Goal: Information Seeking & Learning: Learn about a topic

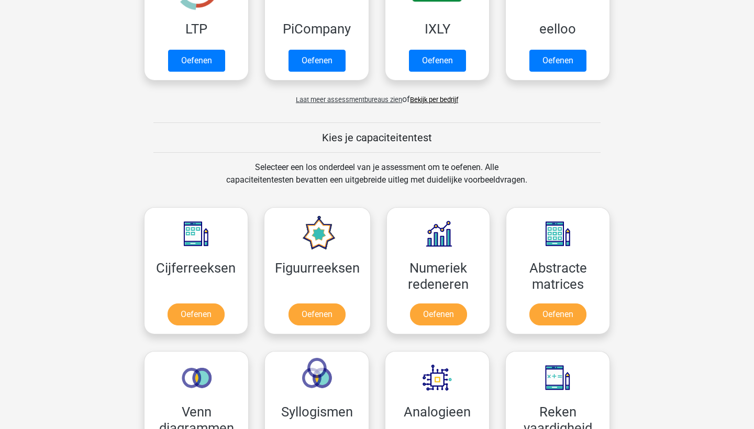
scroll to position [287, 0]
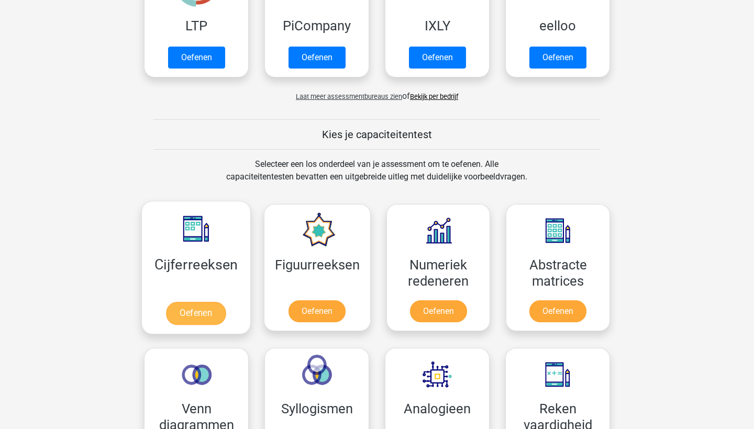
click at [211, 310] on link "Oefenen" at bounding box center [196, 313] width 60 height 23
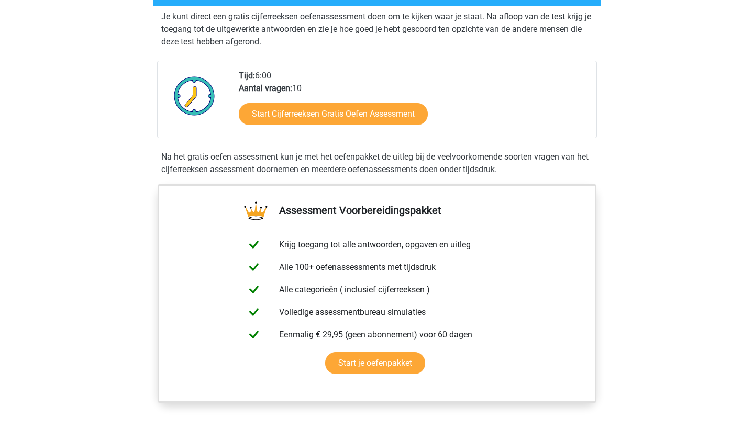
scroll to position [194, 0]
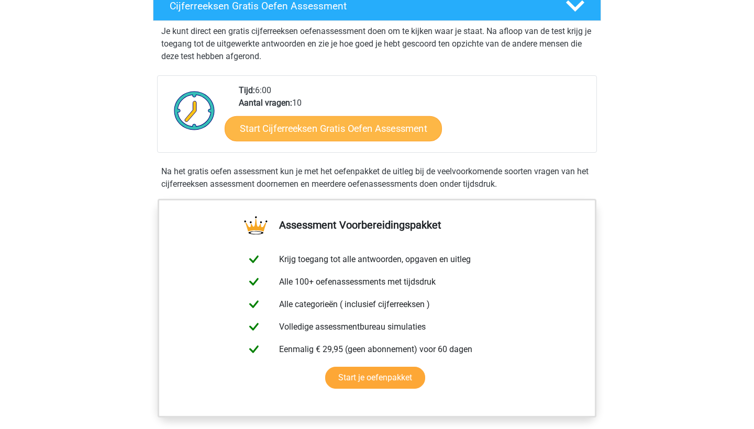
click at [380, 141] on link "Start Cijferreeksen Gratis Oefen Assessment" at bounding box center [333, 128] width 217 height 25
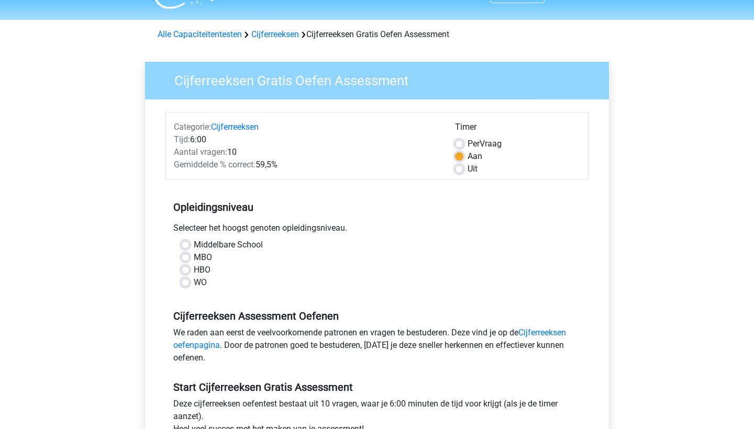
scroll to position [31, 0]
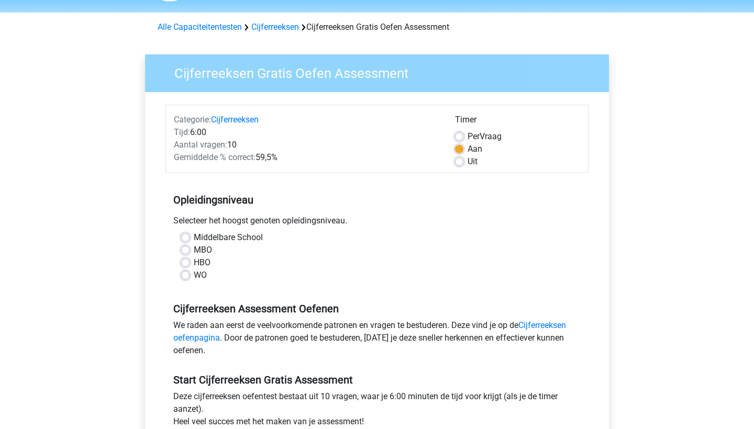
click at [194, 266] on label "HBO" at bounding box center [202, 263] width 17 height 13
click at [189, 266] on input "HBO" at bounding box center [185, 262] width 8 height 10
radio input "true"
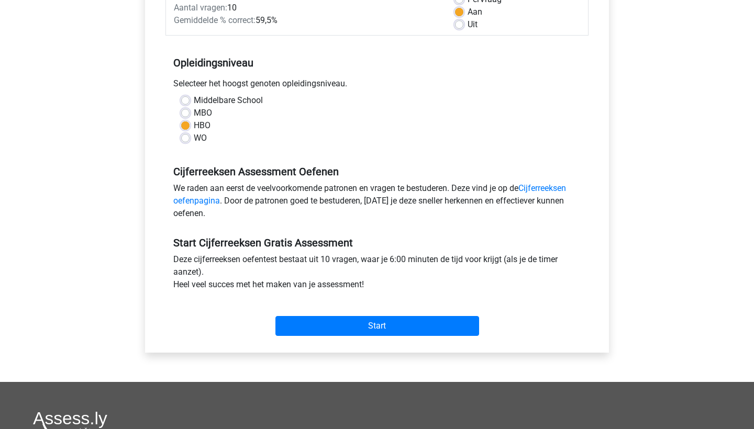
scroll to position [183, 0]
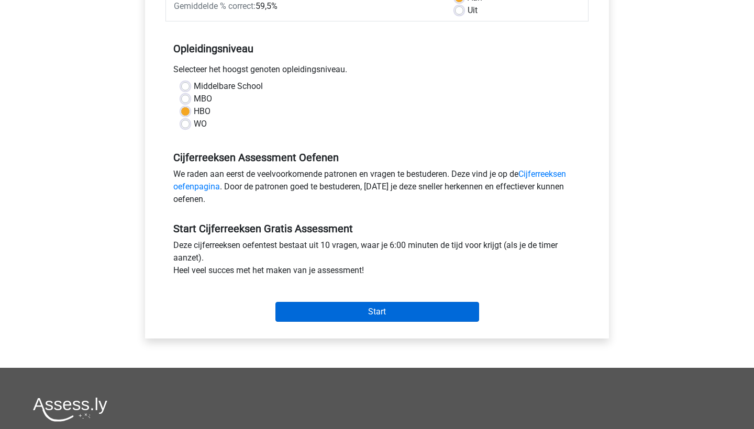
click at [384, 313] on input "Start" at bounding box center [377, 312] width 204 height 20
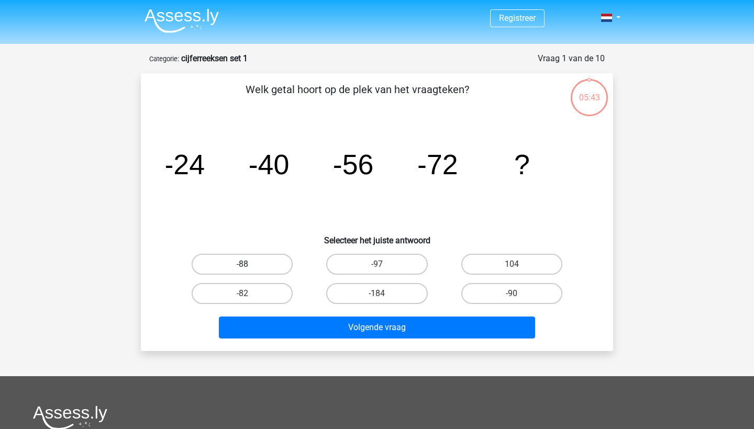
click at [264, 269] on label "-88" at bounding box center [242, 264] width 101 height 21
click at [249, 269] on input "-88" at bounding box center [245, 267] width 7 height 7
radio input "true"
click at [316, 339] on div "Volgende vraag" at bounding box center [377, 330] width 404 height 26
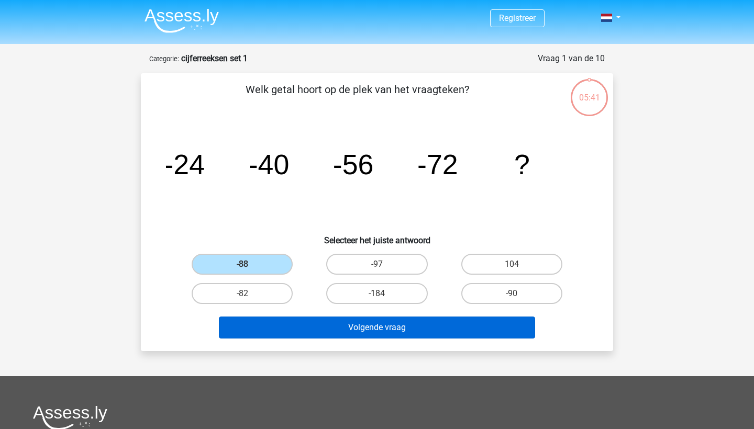
click at [321, 334] on button "Volgende vraag" at bounding box center [377, 328] width 317 height 22
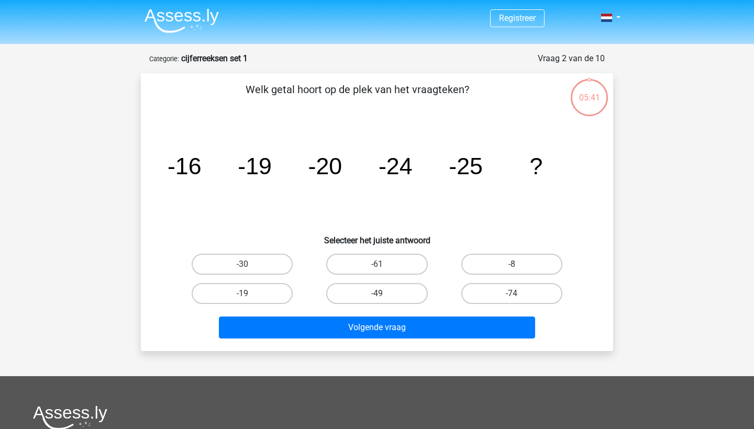
scroll to position [52, 0]
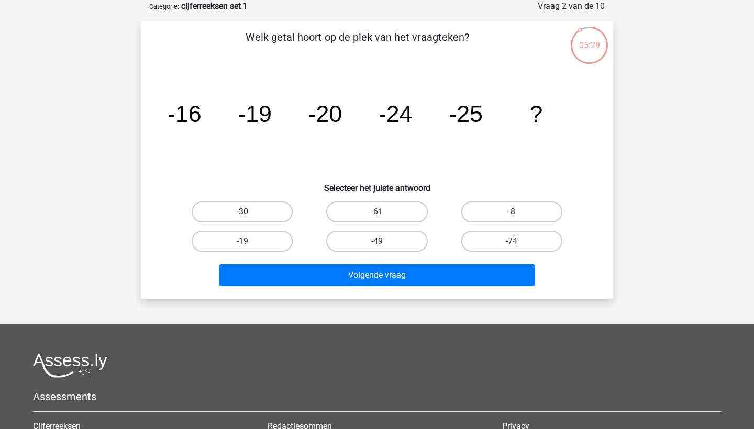
click at [231, 218] on label "-30" at bounding box center [242, 212] width 101 height 21
click at [242, 218] on input "-30" at bounding box center [245, 215] width 7 height 7
radio input "true"
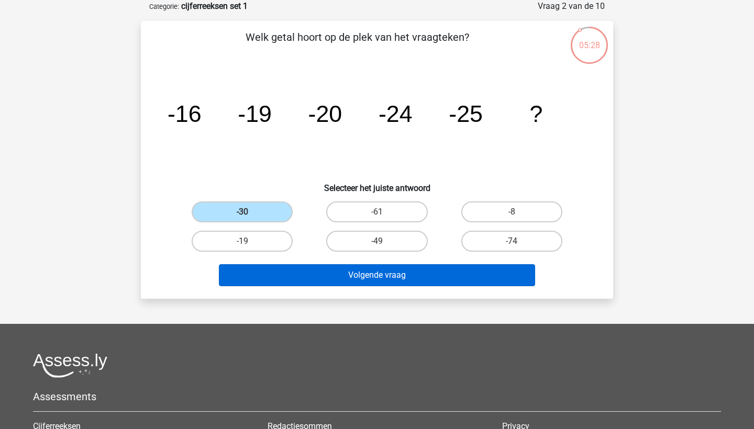
click at [325, 277] on button "Volgende vraag" at bounding box center [377, 275] width 317 height 22
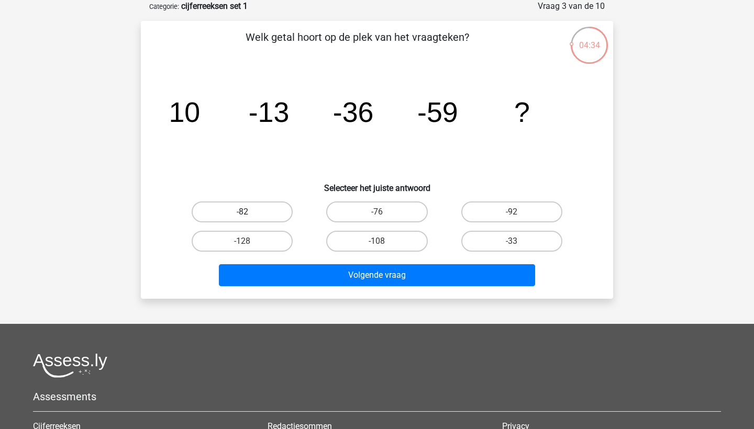
click at [257, 203] on label "-82" at bounding box center [242, 212] width 101 height 21
click at [249, 212] on input "-82" at bounding box center [245, 215] width 7 height 7
radio input "true"
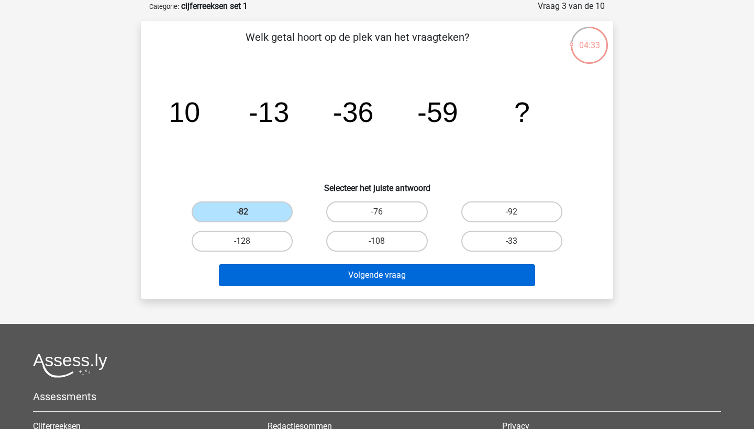
click at [394, 279] on button "Volgende vraag" at bounding box center [377, 275] width 317 height 22
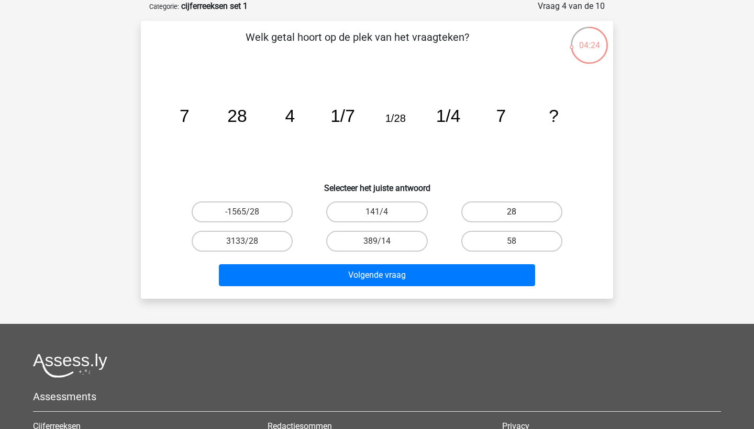
click at [517, 208] on label "28" at bounding box center [511, 212] width 101 height 21
click at [517, 212] on input "28" at bounding box center [515, 215] width 7 height 7
radio input "true"
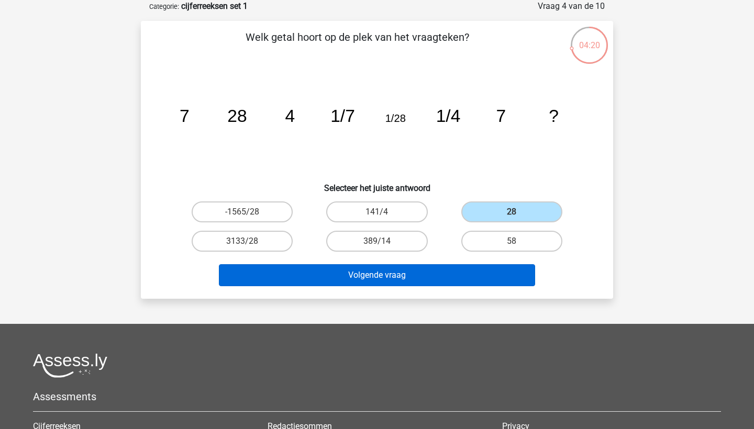
click at [389, 277] on button "Volgende vraag" at bounding box center [377, 275] width 317 height 22
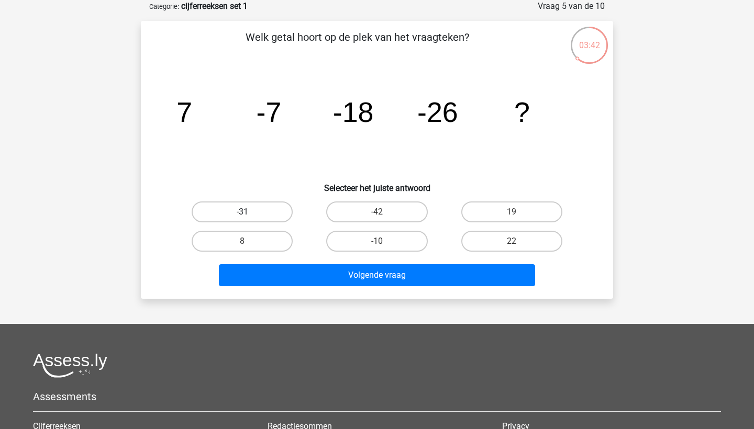
click at [255, 217] on label "-31" at bounding box center [242, 212] width 101 height 21
click at [249, 217] on input "-31" at bounding box center [245, 215] width 7 height 7
radio input "true"
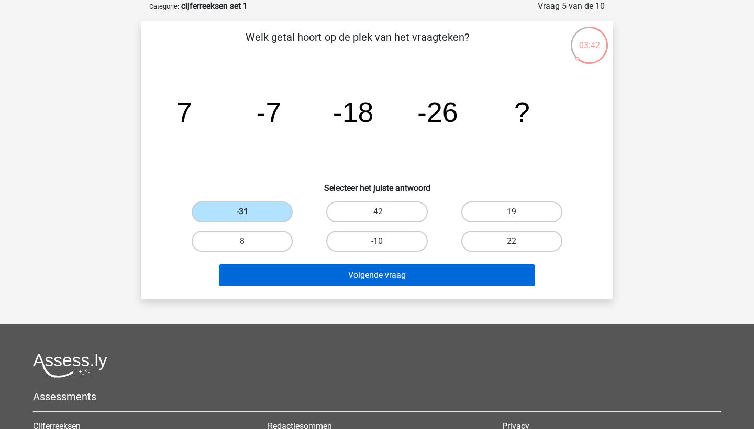
click at [341, 282] on button "Volgende vraag" at bounding box center [377, 275] width 317 height 22
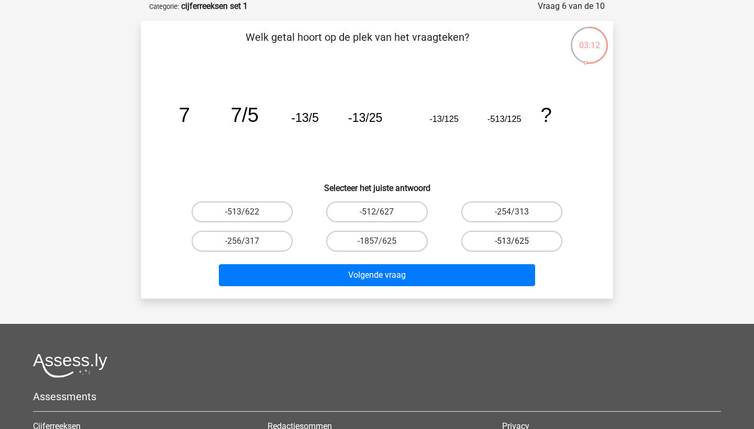
click at [504, 242] on label "-513/625" at bounding box center [511, 241] width 101 height 21
click at [512, 242] on input "-513/625" at bounding box center [515, 244] width 7 height 7
radio input "true"
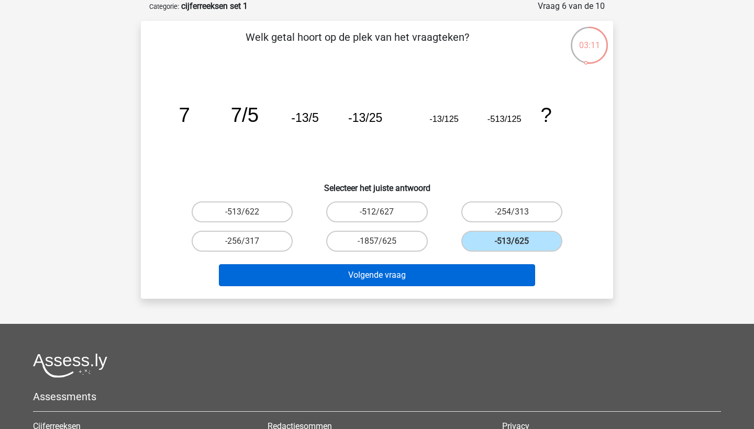
click at [441, 270] on button "Volgende vraag" at bounding box center [377, 275] width 317 height 22
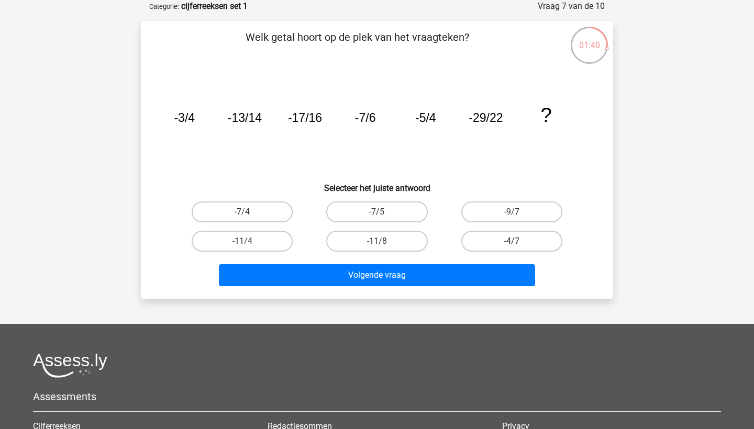
click at [504, 236] on label "-4/7" at bounding box center [511, 241] width 101 height 21
click at [512, 241] on input "-4/7" at bounding box center [515, 244] width 7 height 7
radio input "true"
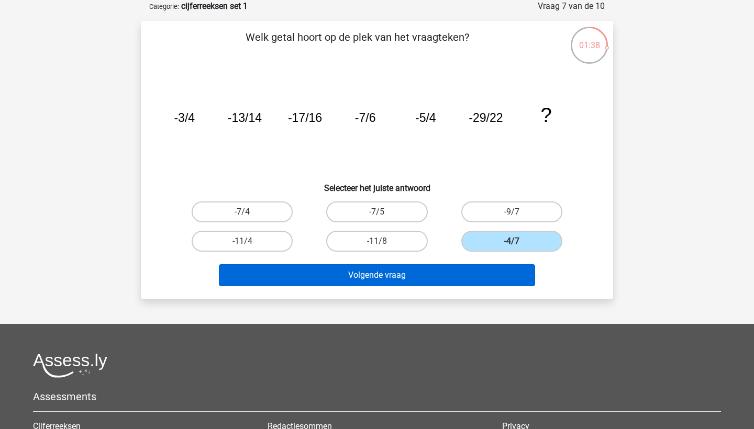
click at [402, 274] on button "Volgende vraag" at bounding box center [377, 275] width 317 height 22
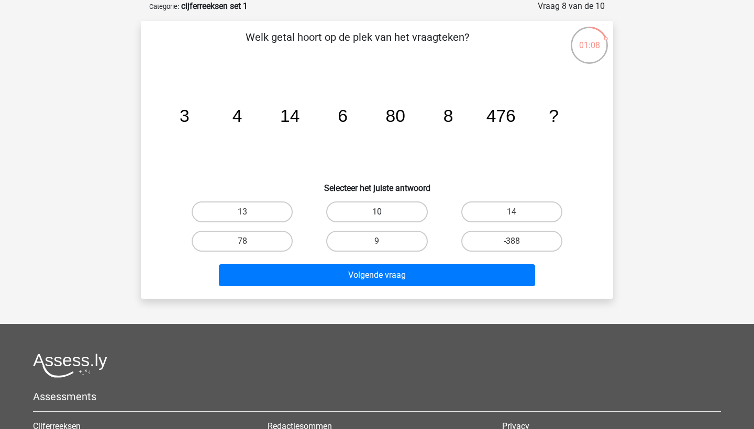
click at [373, 209] on label "10" at bounding box center [376, 212] width 101 height 21
click at [377, 212] on input "10" at bounding box center [380, 215] width 7 height 7
radio input "true"
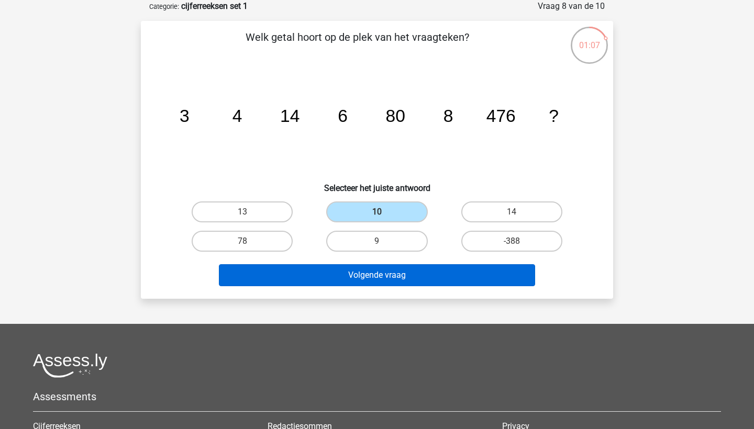
click at [375, 281] on button "Volgende vraag" at bounding box center [377, 275] width 317 height 22
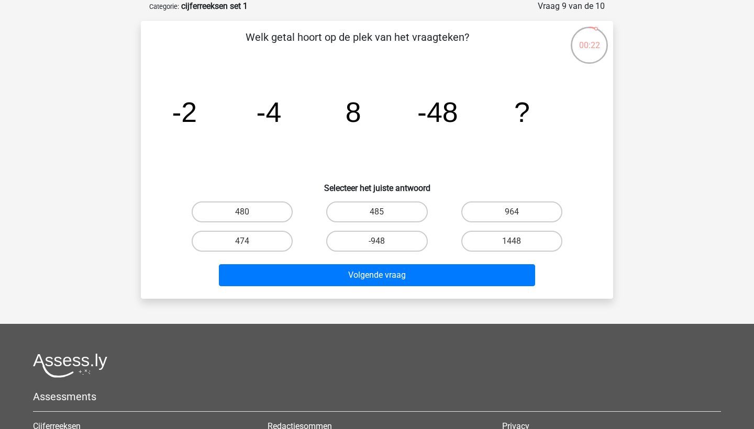
click at [380, 214] on input "485" at bounding box center [380, 215] width 7 height 7
radio input "true"
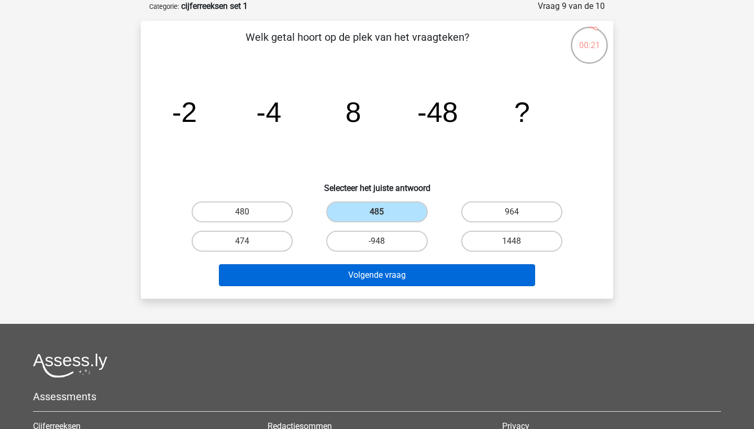
click at [379, 274] on button "Volgende vraag" at bounding box center [377, 275] width 317 height 22
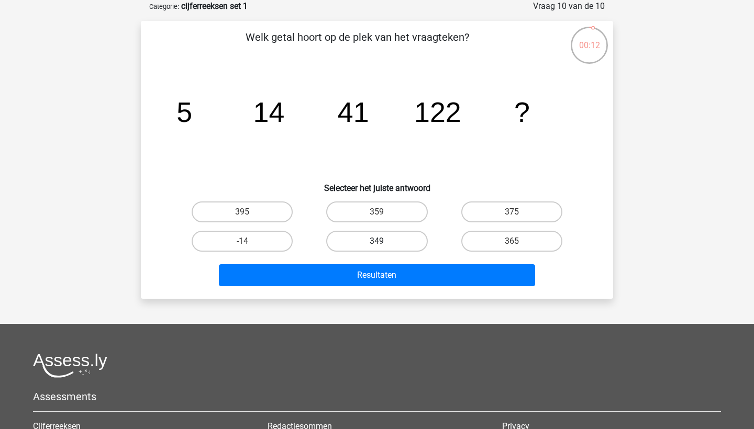
click at [389, 243] on label "349" at bounding box center [376, 241] width 101 height 21
click at [384, 243] on input "349" at bounding box center [380, 244] width 7 height 7
radio input "true"
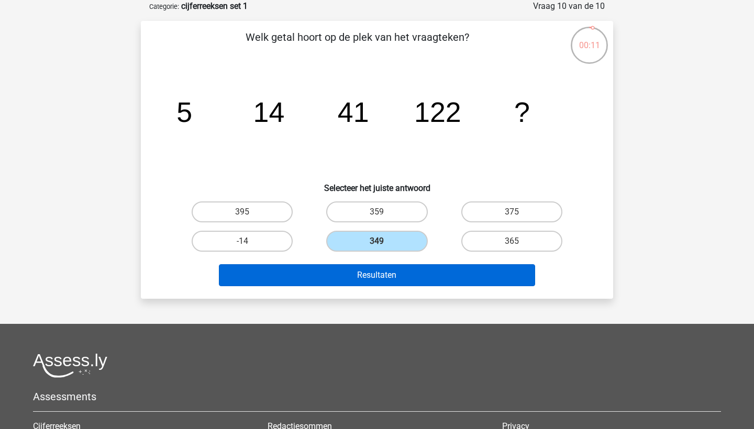
click at [391, 274] on button "Resultaten" at bounding box center [377, 275] width 317 height 22
